Goal: Check status

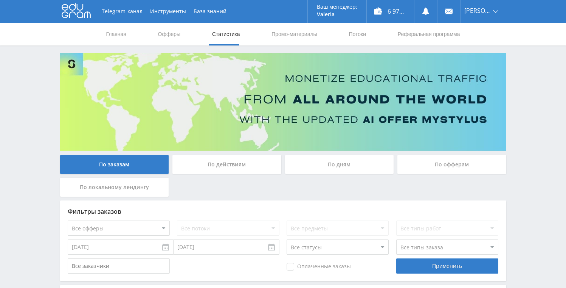
scroll to position [232, 0]
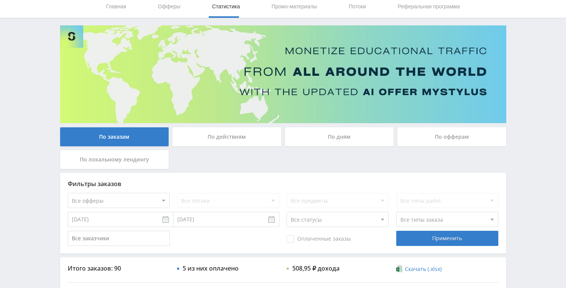
scroll to position [218, 0]
